Goal: Navigation & Orientation: Go to known website

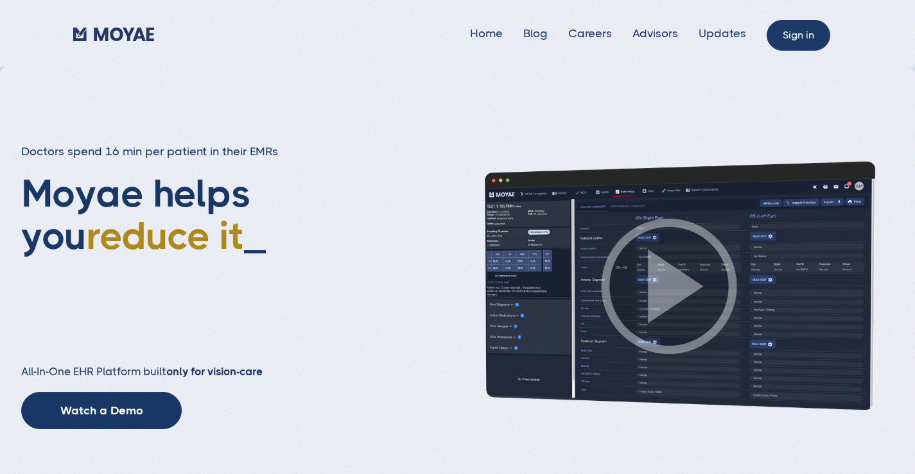
click at [793, 37] on link "Sign in" at bounding box center [798, 35] width 64 height 31
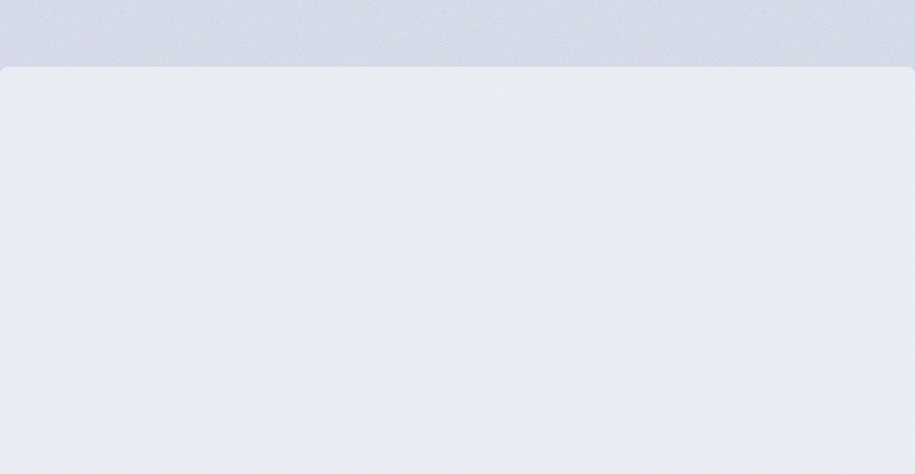
type input "Loading..."
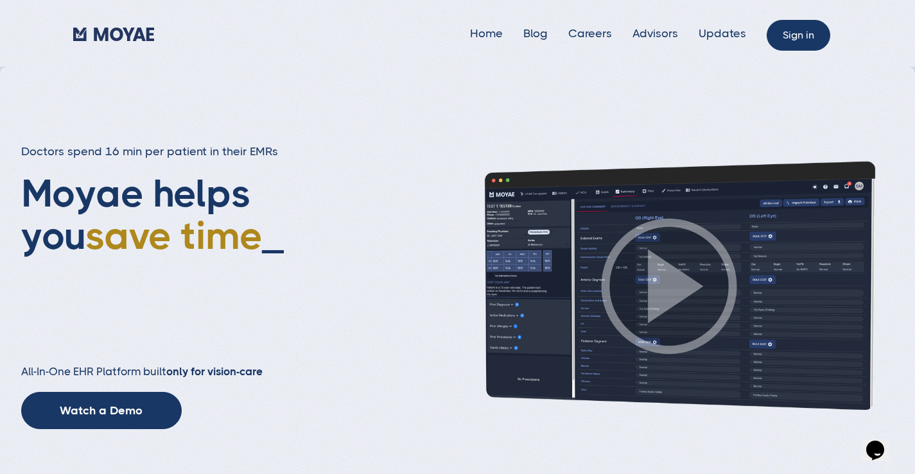
click at [794, 26] on link "Sign in" at bounding box center [798, 35] width 64 height 31
